Goal: Information Seeking & Learning: Find specific fact

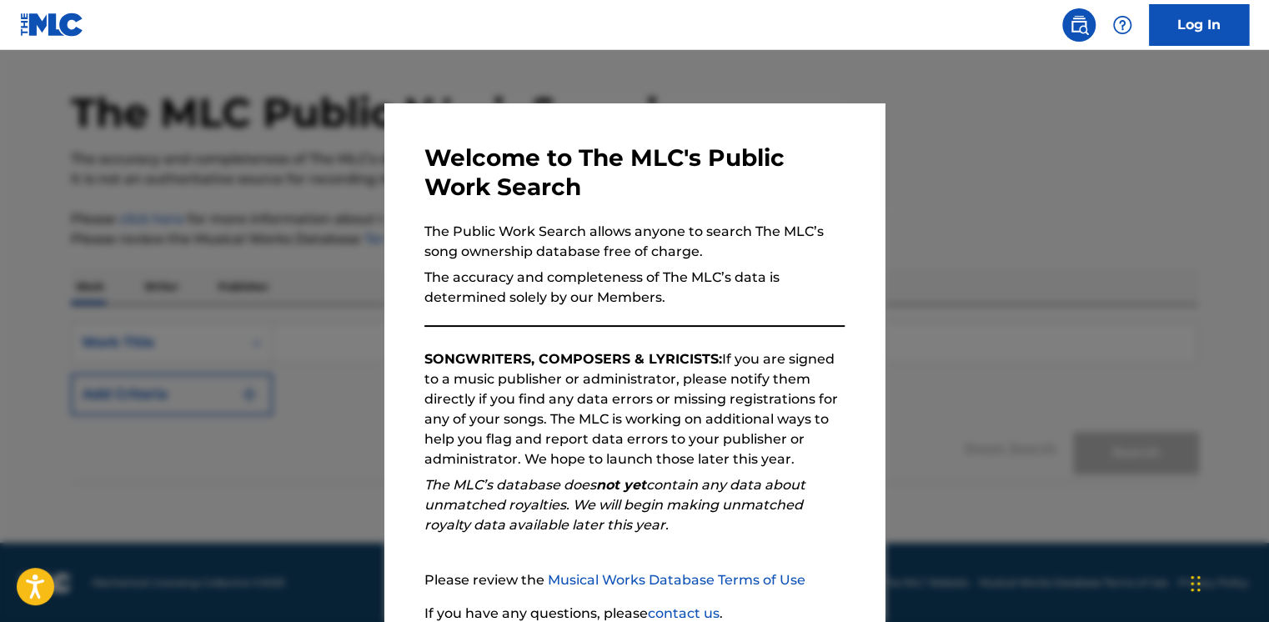
scroll to position [140, 0]
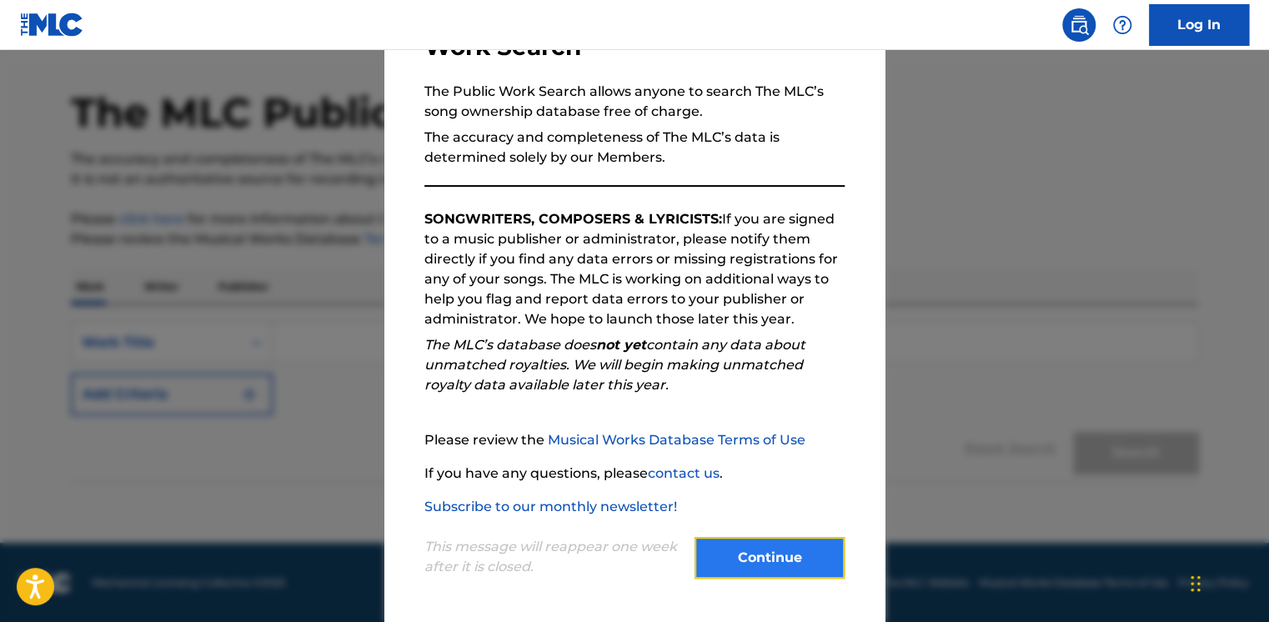
click at [764, 557] on button "Continue" at bounding box center [769, 558] width 150 height 42
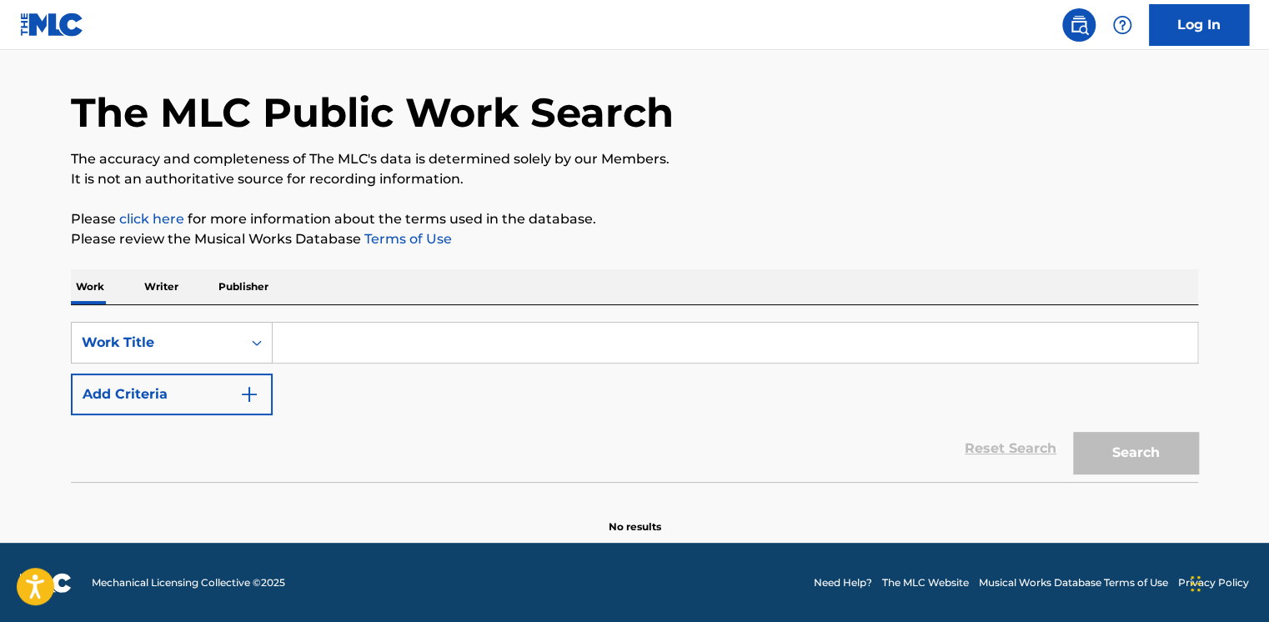
scroll to position [0, 0]
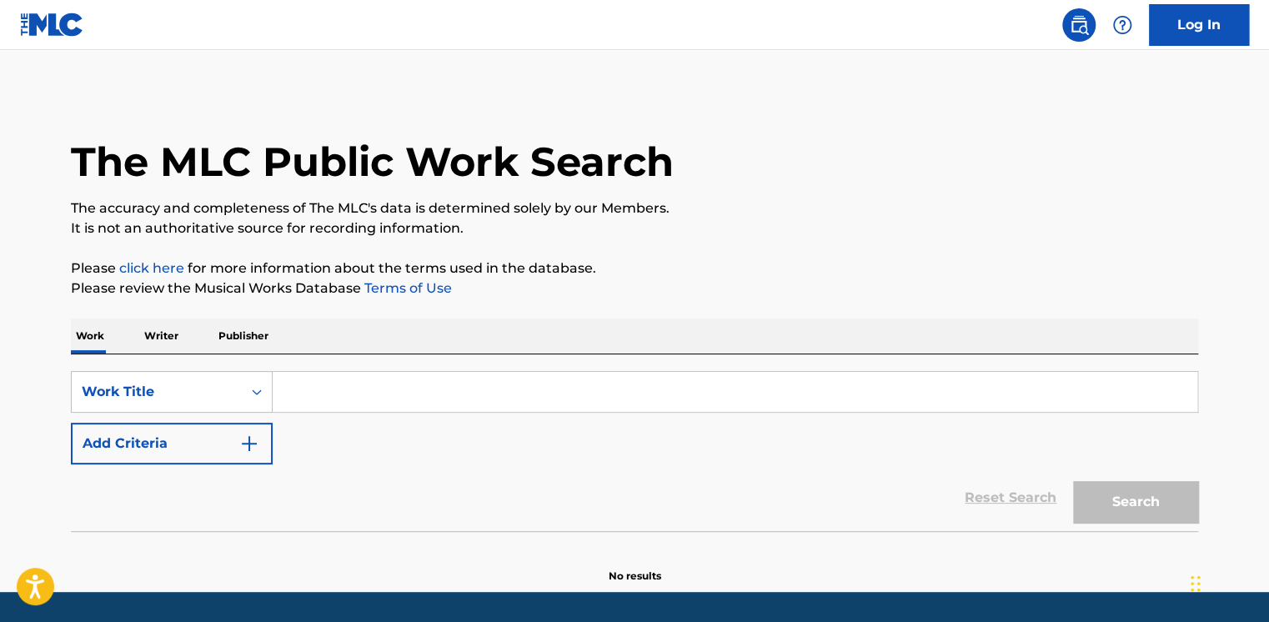
click at [367, 401] on input "Search Form" at bounding box center [735, 392] width 925 height 40
paste input "ALL I DO IS WIN"
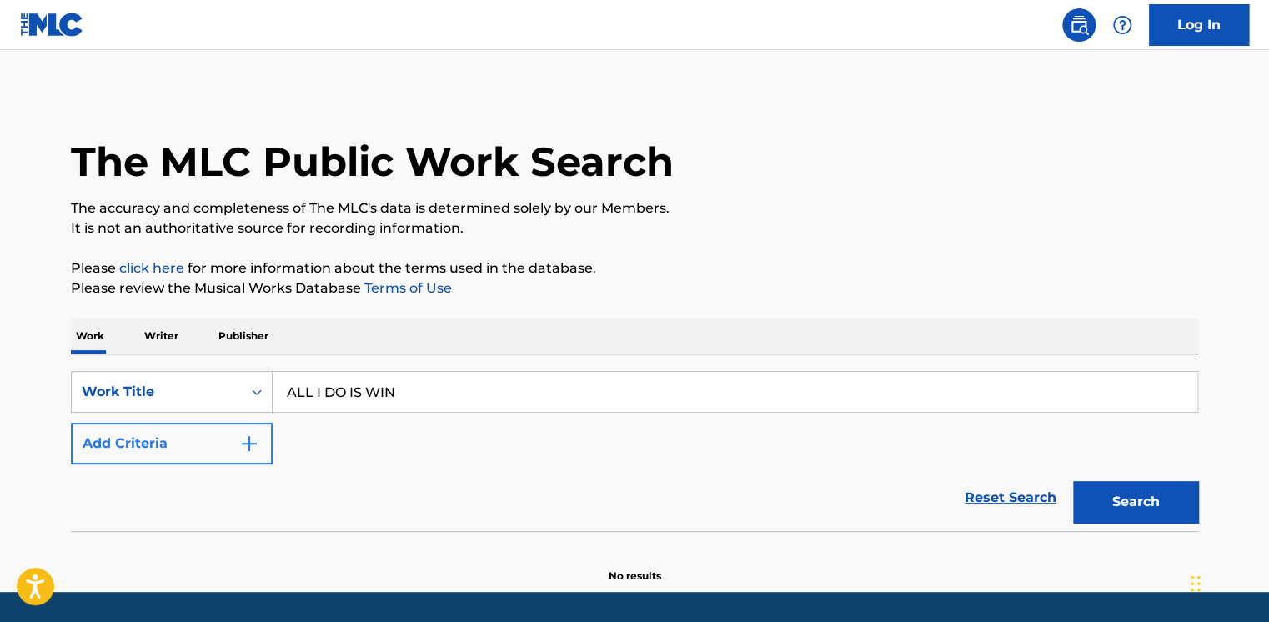
type input "ALL I DO IS WIN"
click at [203, 451] on button "Add Criteria" at bounding box center [172, 444] width 202 height 42
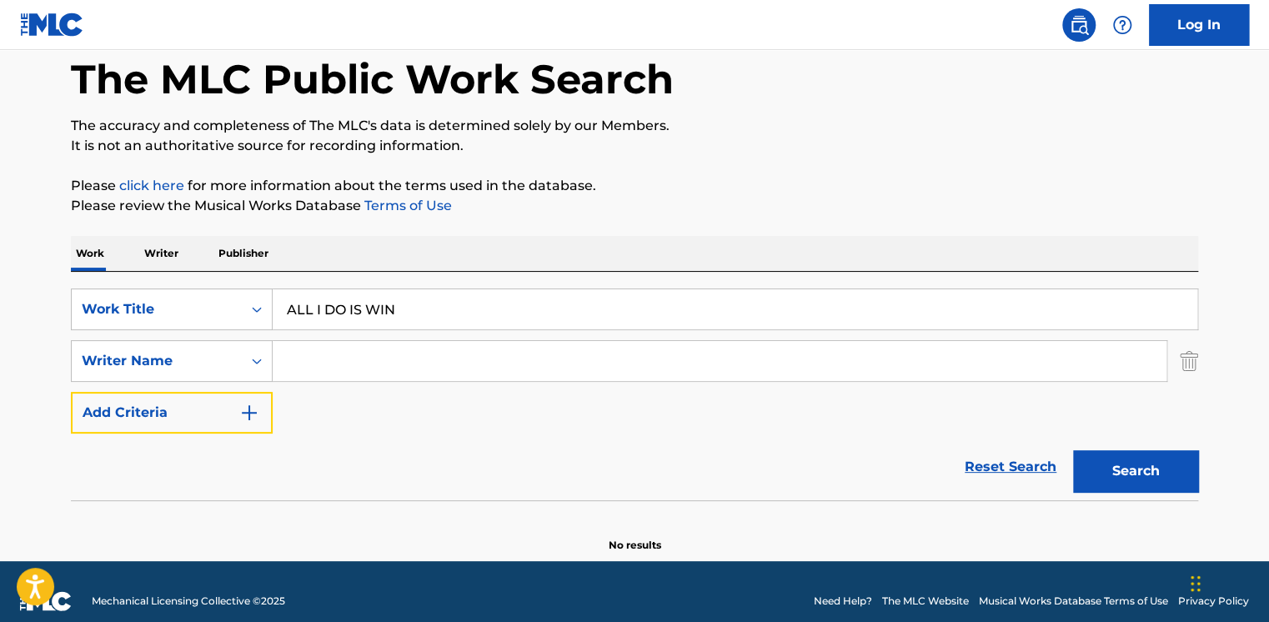
scroll to position [83, 0]
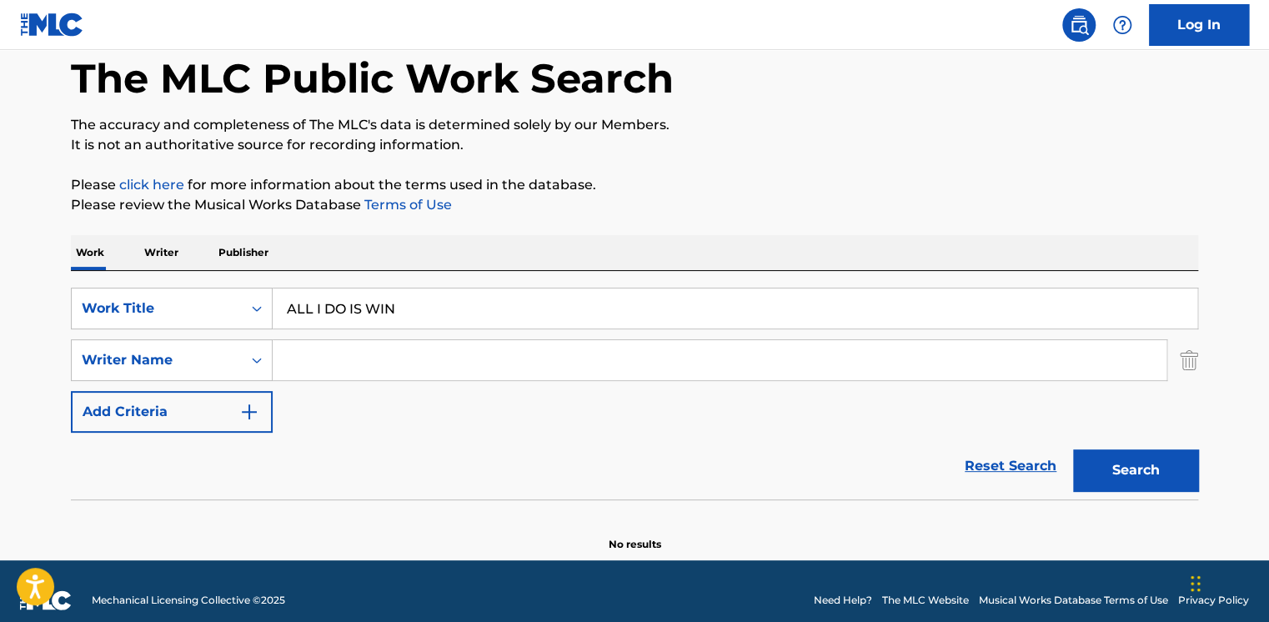
click at [357, 365] on input "Search Form" at bounding box center [720, 360] width 894 height 40
click at [567, 352] on input "Search Form" at bounding box center [720, 360] width 894 height 40
paste input "Mollings"
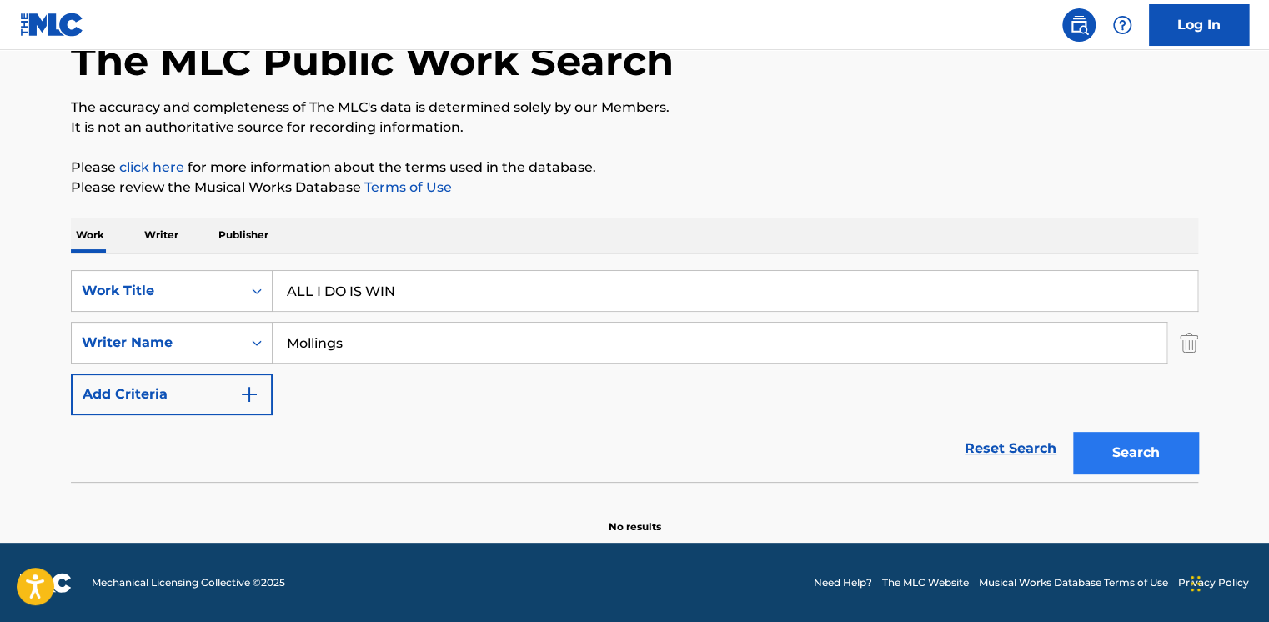
type input "Mollings"
click at [1107, 438] on button "Search" at bounding box center [1135, 453] width 125 height 42
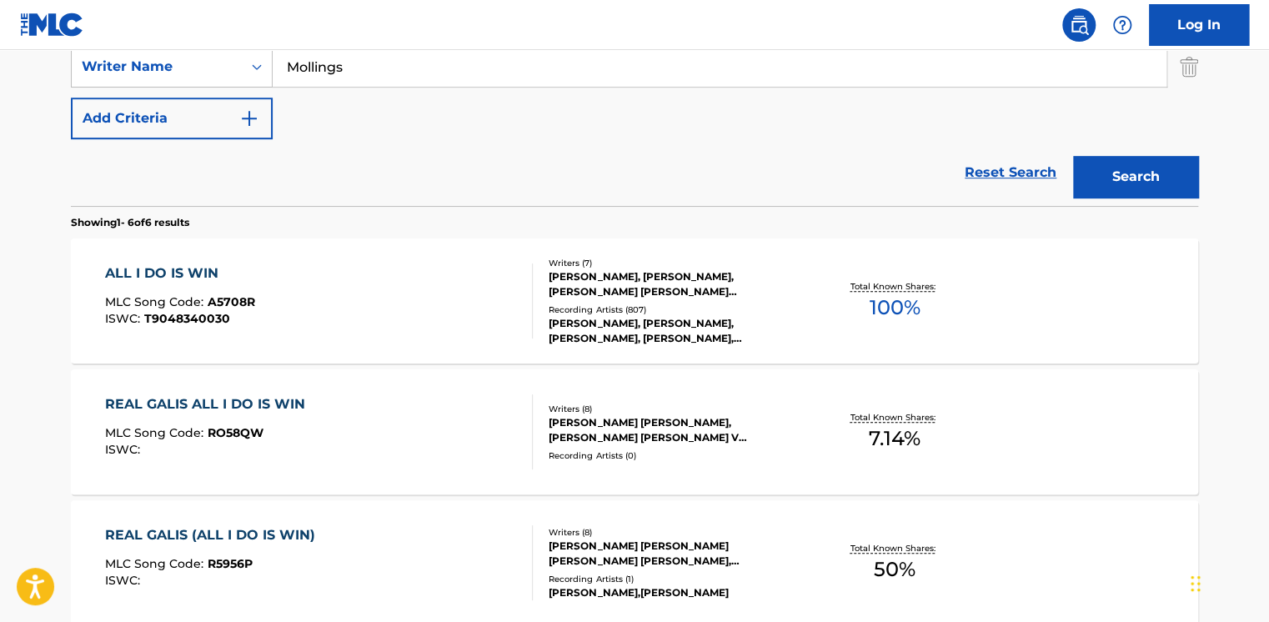
scroll to position [405, 0]
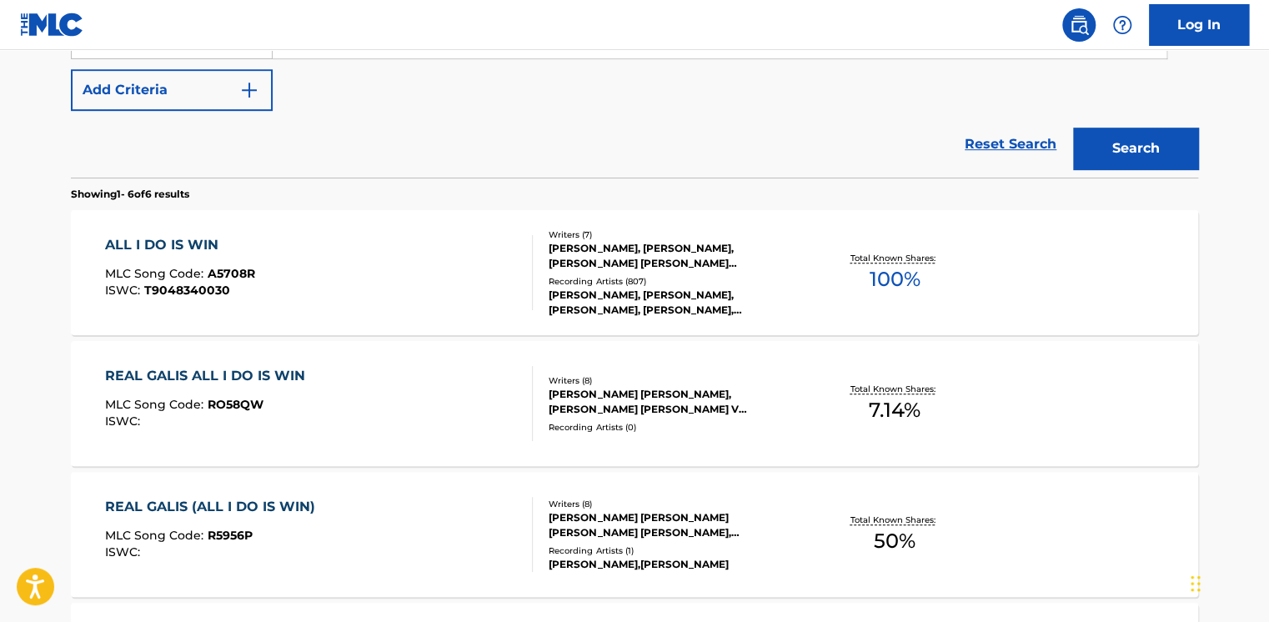
click at [525, 254] on div at bounding box center [525, 272] width 13 height 75
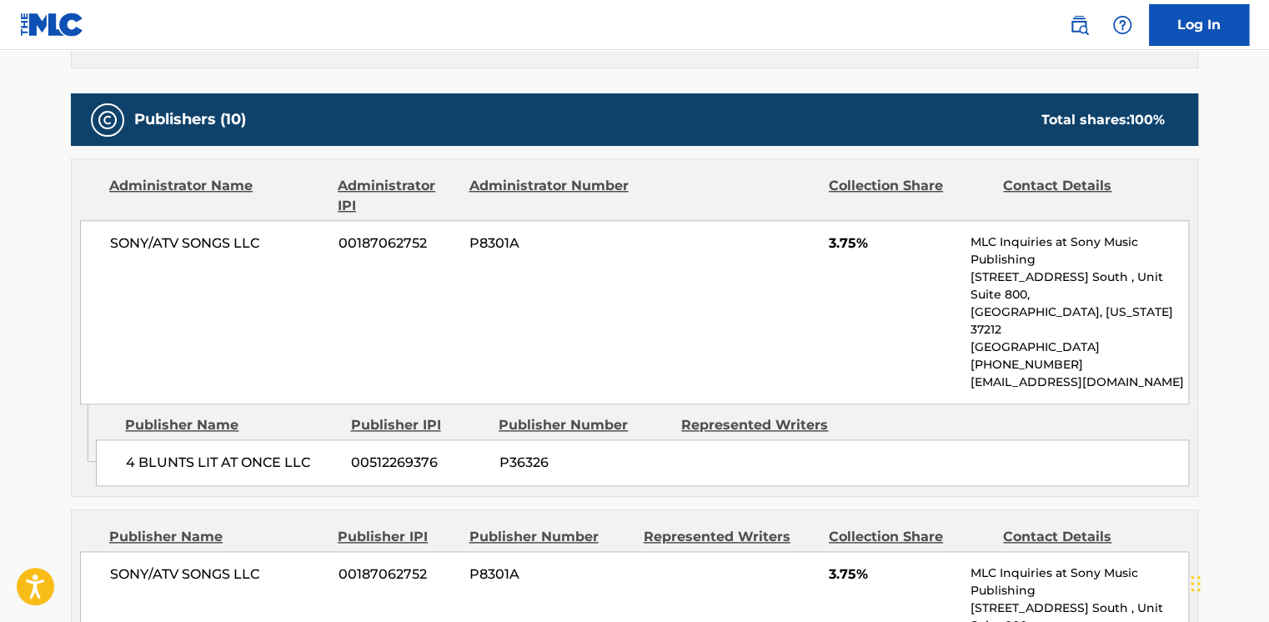
scroll to position [917, 0]
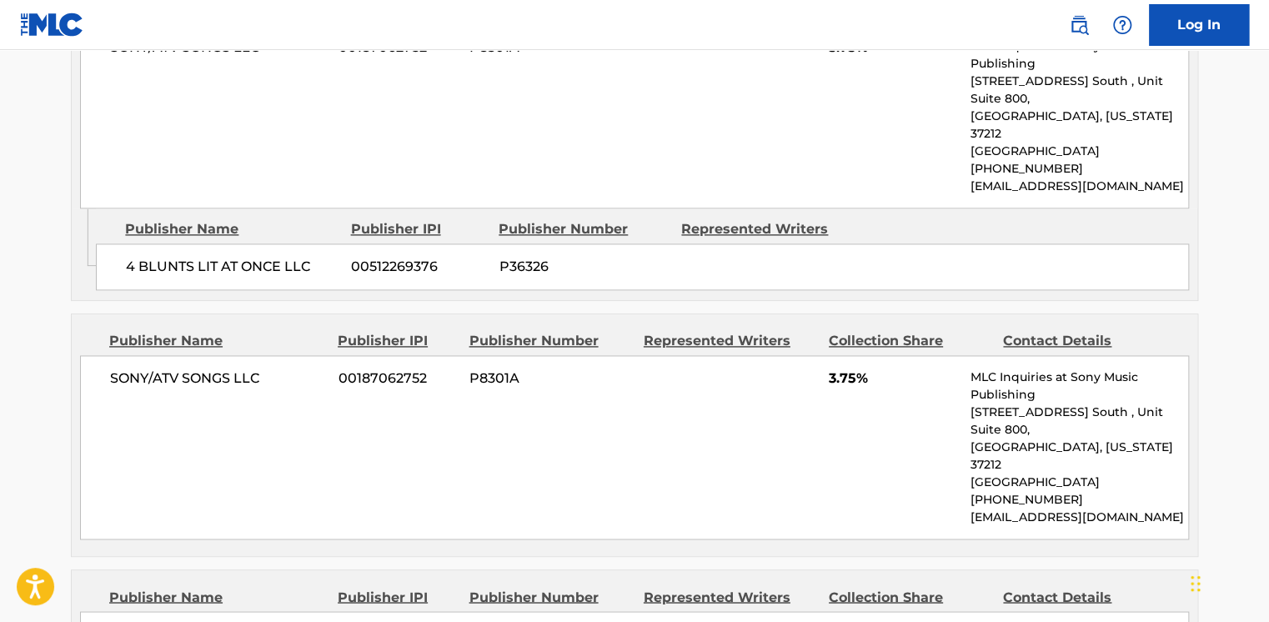
scroll to position [1040, 0]
